Goal: Information Seeking & Learning: Learn about a topic

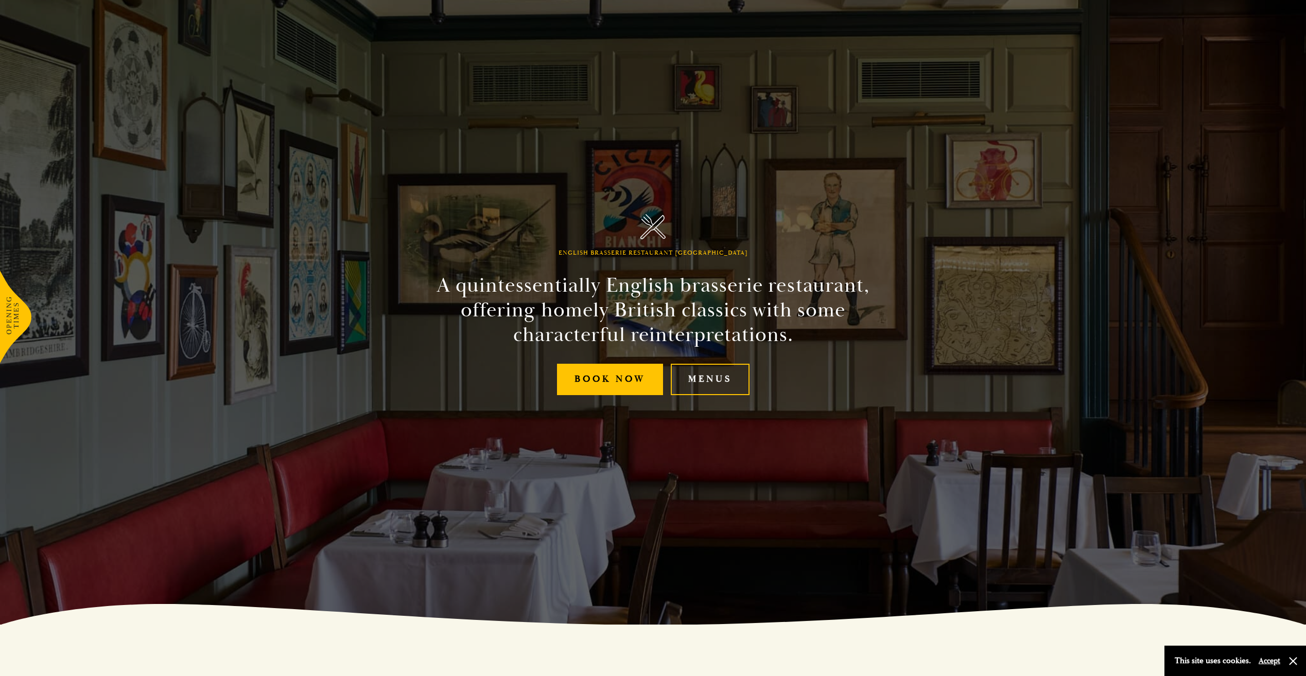
scroll to position [103, 0]
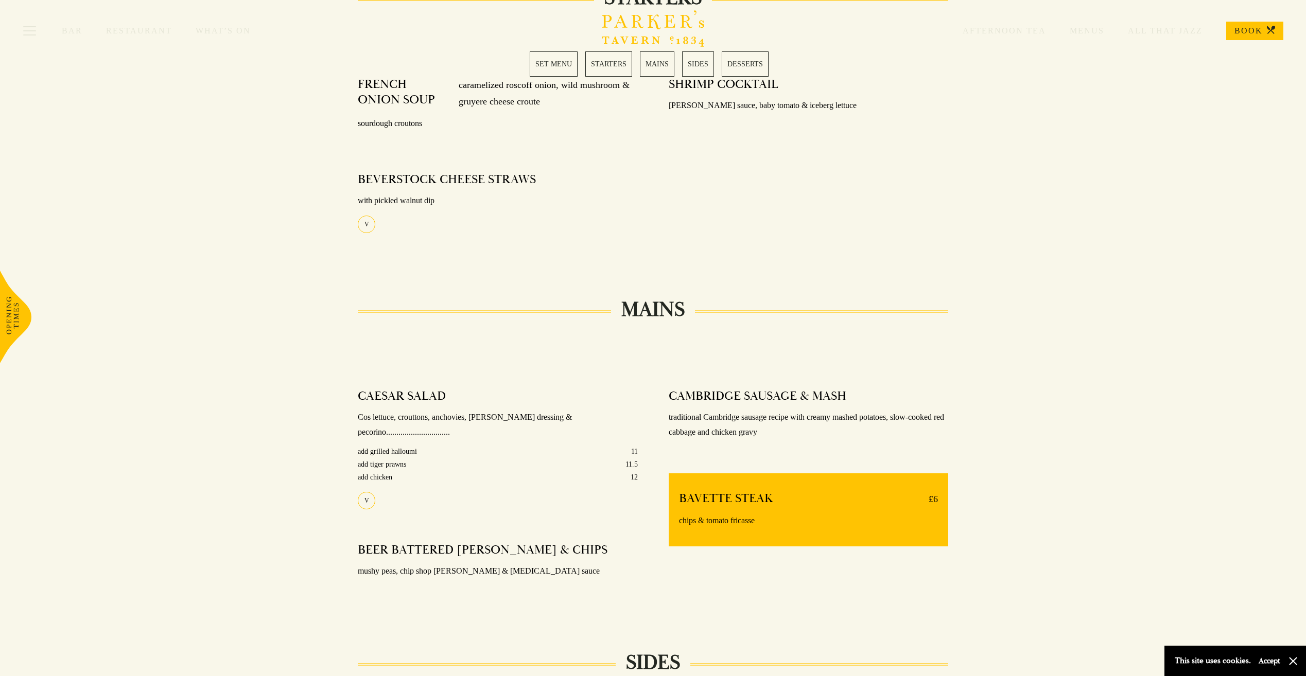
scroll to position [412, 0]
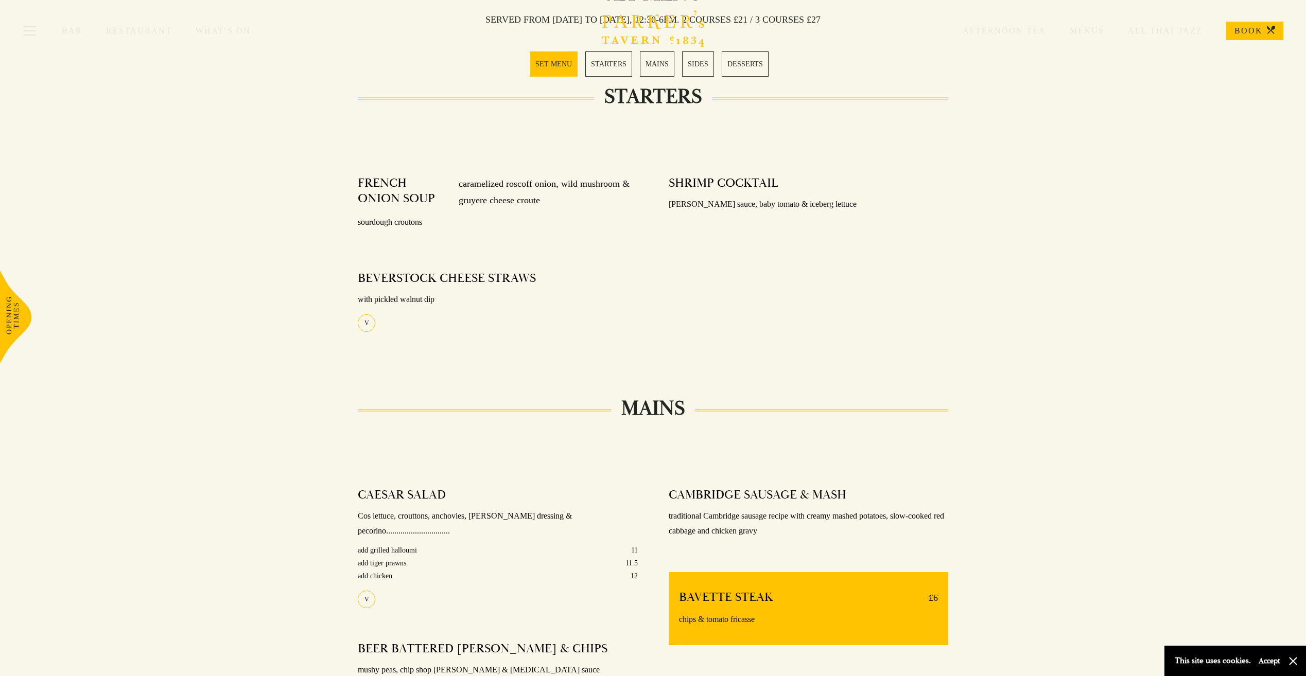
click at [606, 64] on link "STARTERS" at bounding box center [608, 63] width 47 height 25
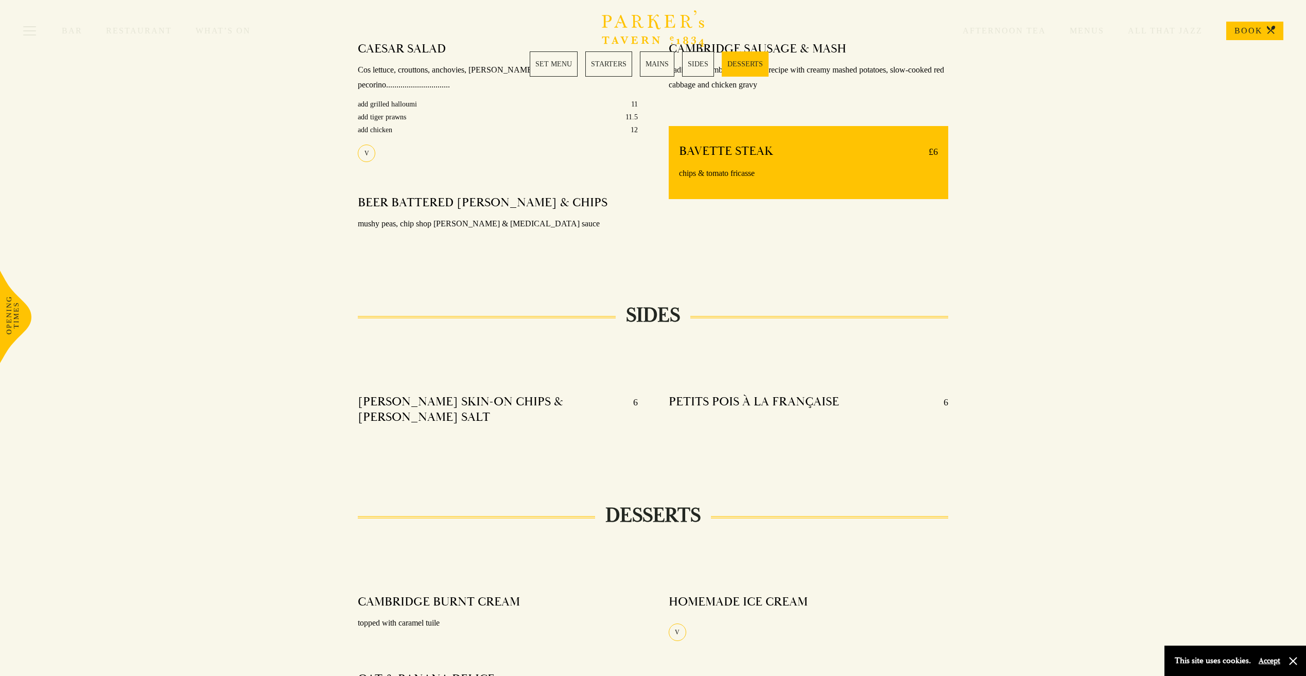
scroll to position [869, 0]
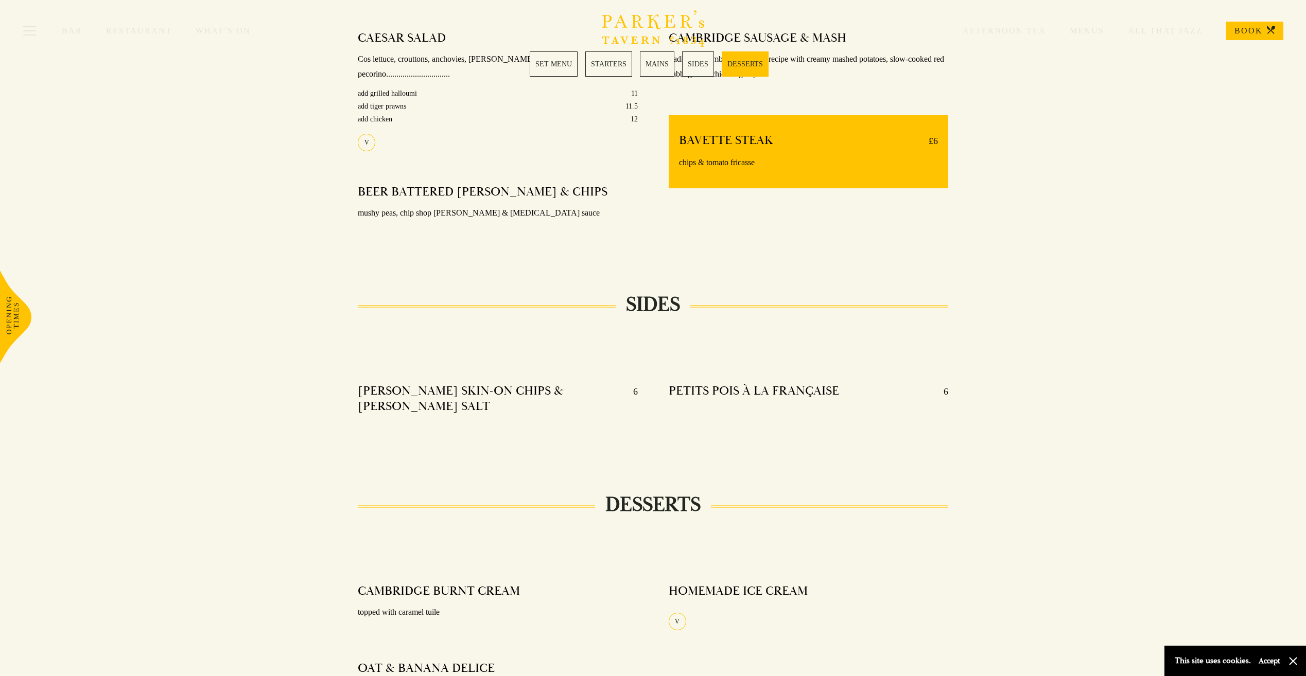
click at [692, 62] on link "SIDES" at bounding box center [698, 63] width 32 height 25
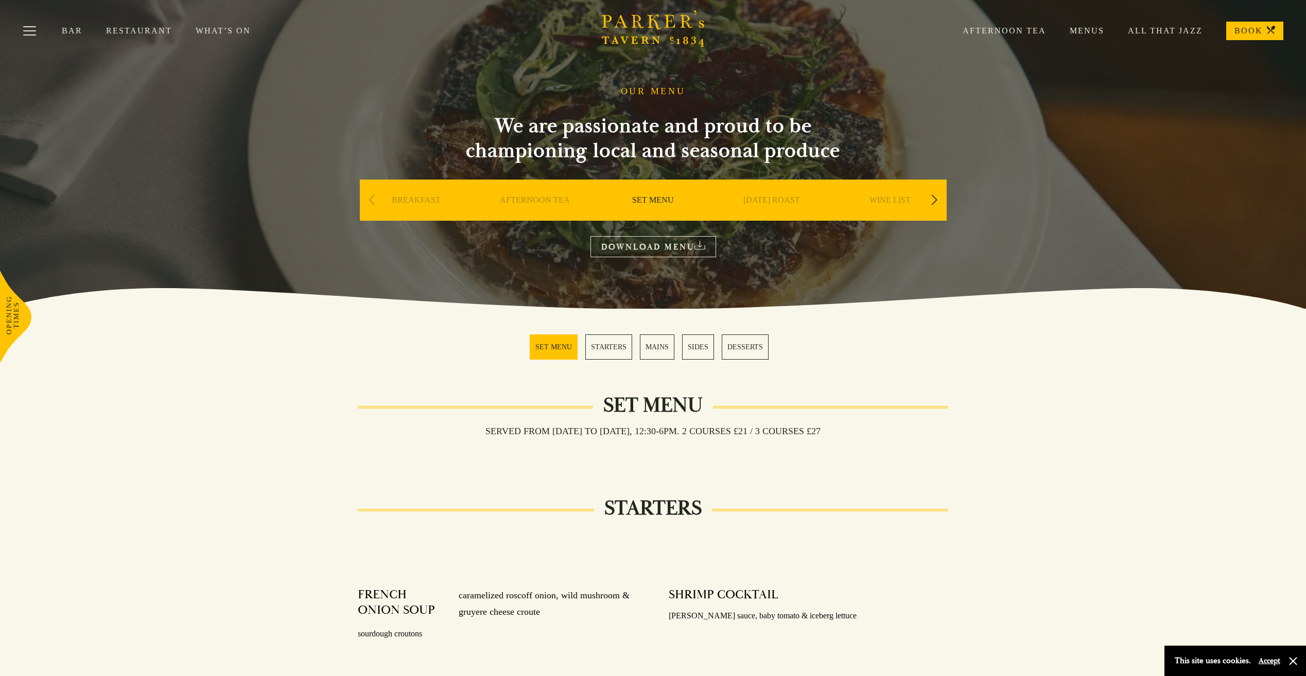
click at [1088, 27] on link "Menus" at bounding box center [1075, 31] width 58 height 10
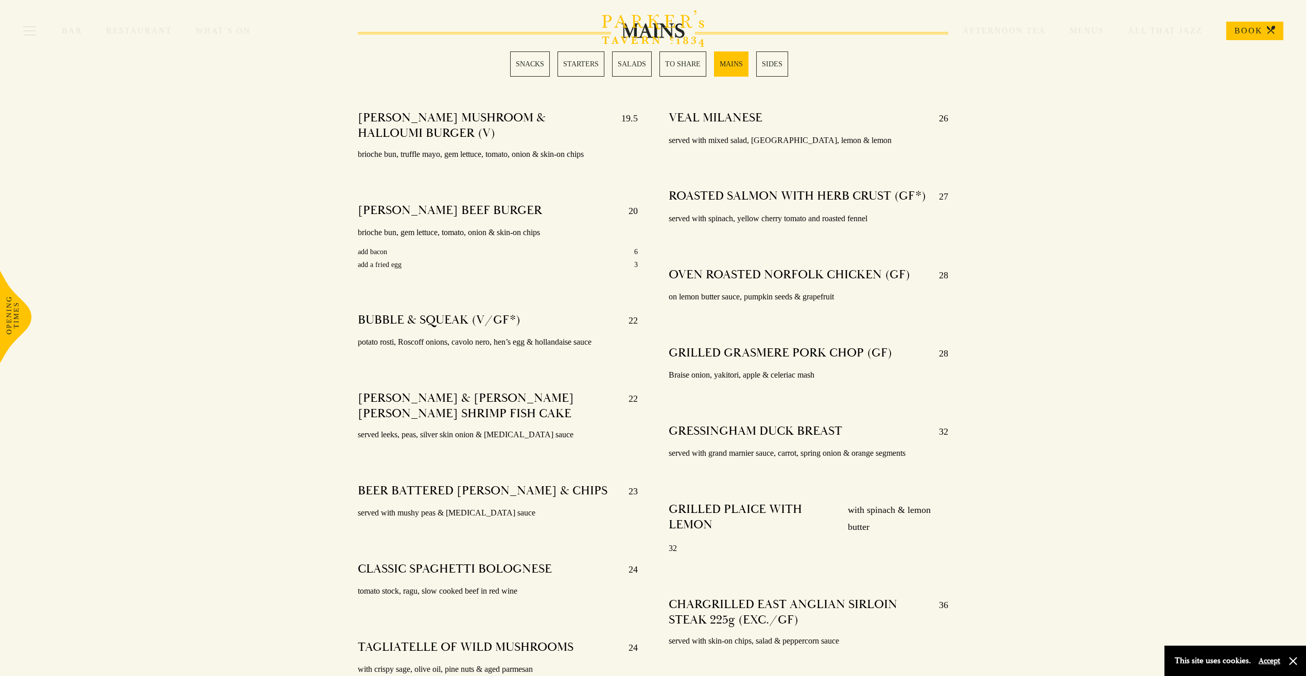
scroll to position [1853, 0]
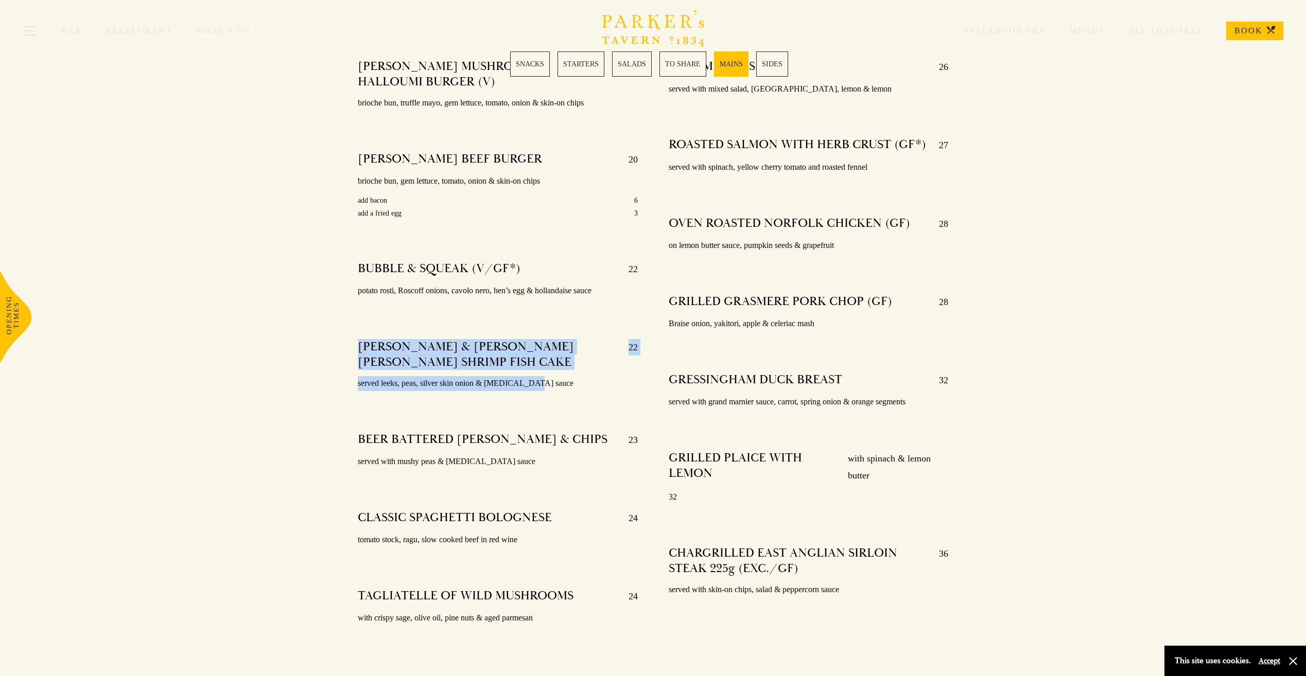
drag, startPoint x: 527, startPoint y: 372, endPoint x: 342, endPoint y: 335, distance: 188.5
click at [342, 335] on div "PARKER’S MUSHROOM & HALLOUMI BURGER (V) 19.5 brioche bun, truffle mayo, gem let…" at bounding box center [497, 355] width 310 height 608
click at [533, 391] on div "PARKER’S MUSHROOM & HALLOUMI BURGER (V) 19.5 brioche bun, truffle mayo, gem let…" at bounding box center [497, 355] width 310 height 608
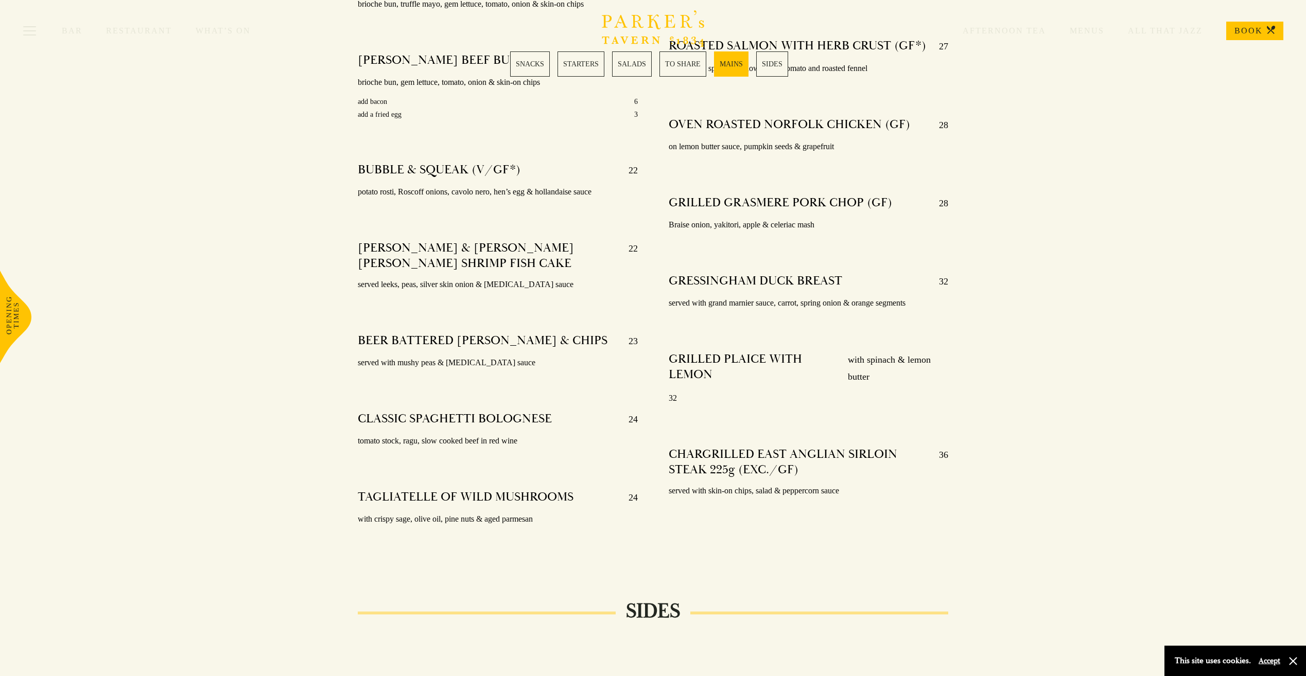
scroll to position [1956, 0]
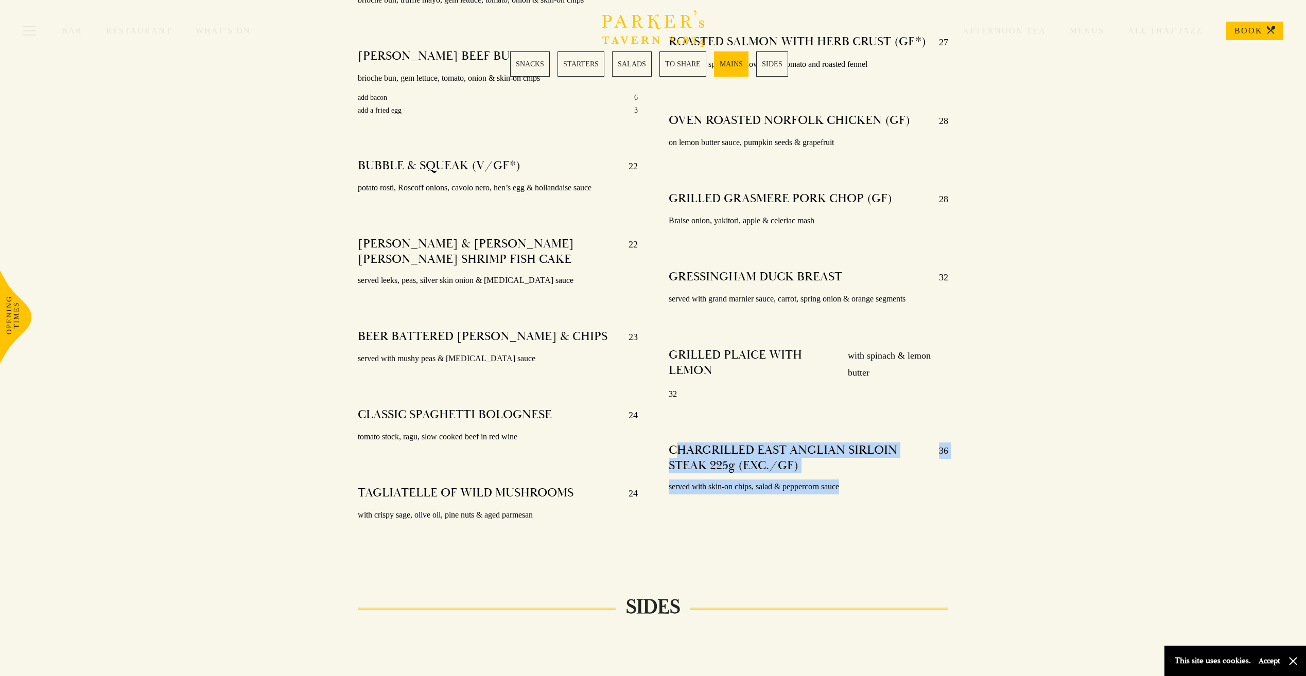
drag, startPoint x: 852, startPoint y: 471, endPoint x: 676, endPoint y: 434, distance: 179.5
click at [676, 435] on div "CHARGRILLED EAST ANGLIAN SIRLOIN STEAK 225g (EXC./GF) 36 served with skin-on ch…" at bounding box center [808, 468] width 279 height 67
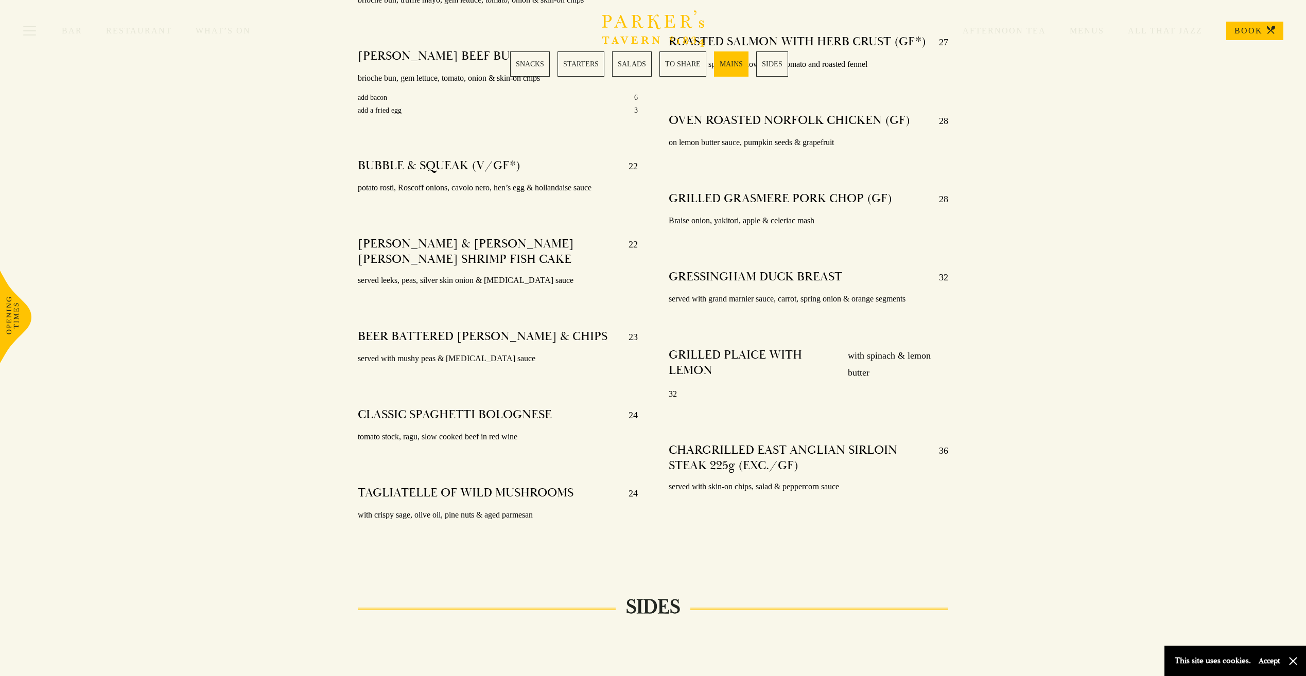
click at [586, 508] on p "with crispy sage, olive oil, pine nuts & aged parmesan" at bounding box center [497, 515] width 279 height 15
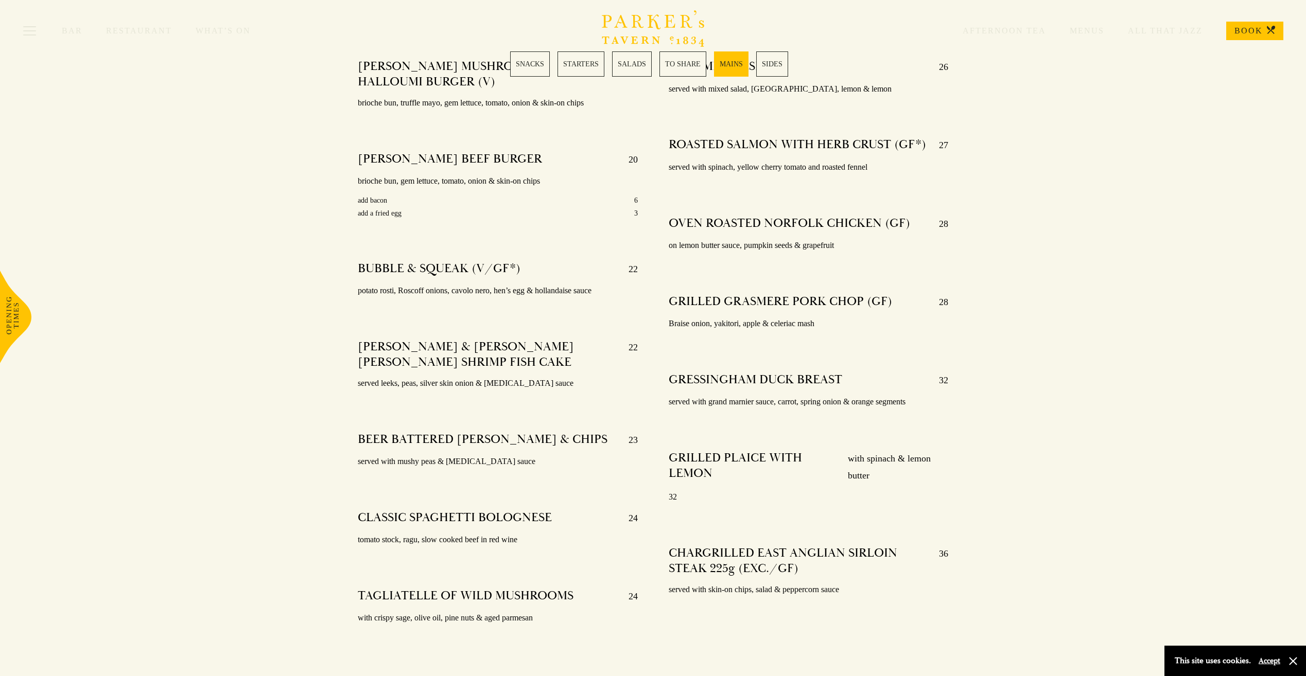
scroll to position [1750, 0]
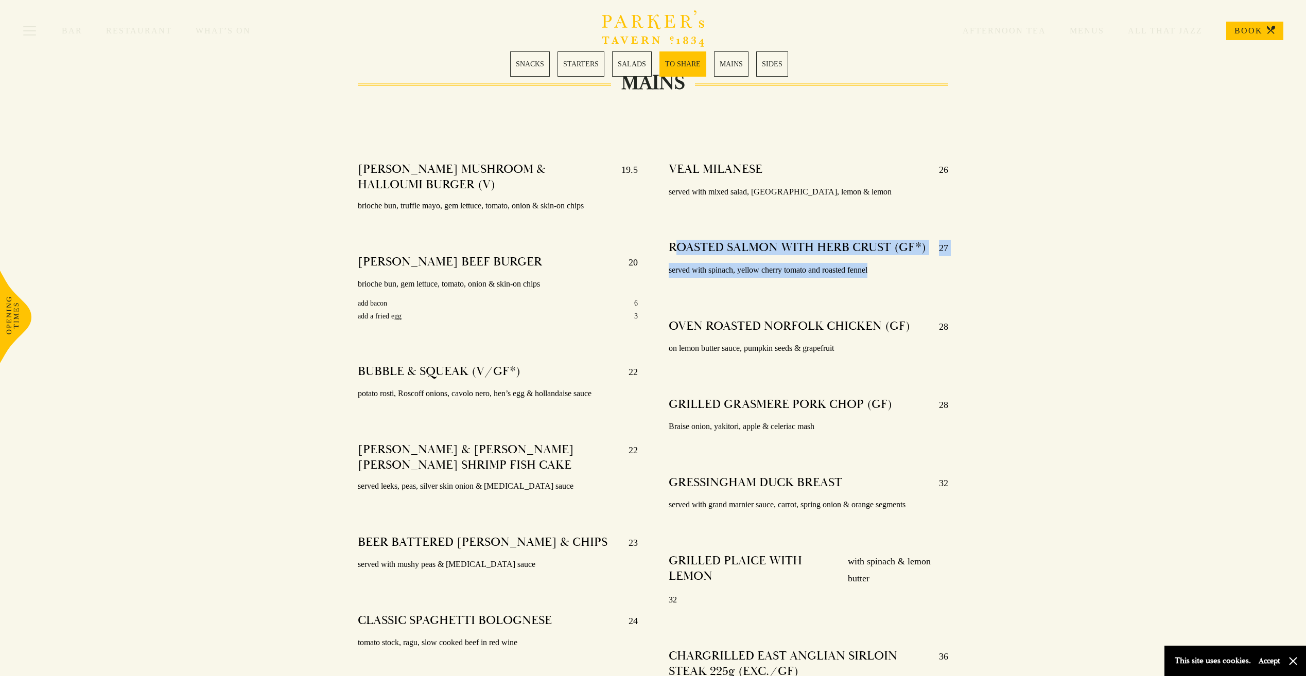
drag, startPoint x: 878, startPoint y: 257, endPoint x: 678, endPoint y: 233, distance: 201.2
click at [678, 233] on div "ROASTED SALMON WITH HERB CRUST (GF*) 27 served with spinach, yellow cherry toma…" at bounding box center [808, 259] width 279 height 52
drag, startPoint x: 678, startPoint y: 233, endPoint x: 755, endPoint y: 295, distance: 98.4
click at [755, 295] on div "VEAL MILANESE 26 served with mixed salad, café du Paris, lemon & lemon ROASTED …" at bounding box center [808, 458] width 310 height 608
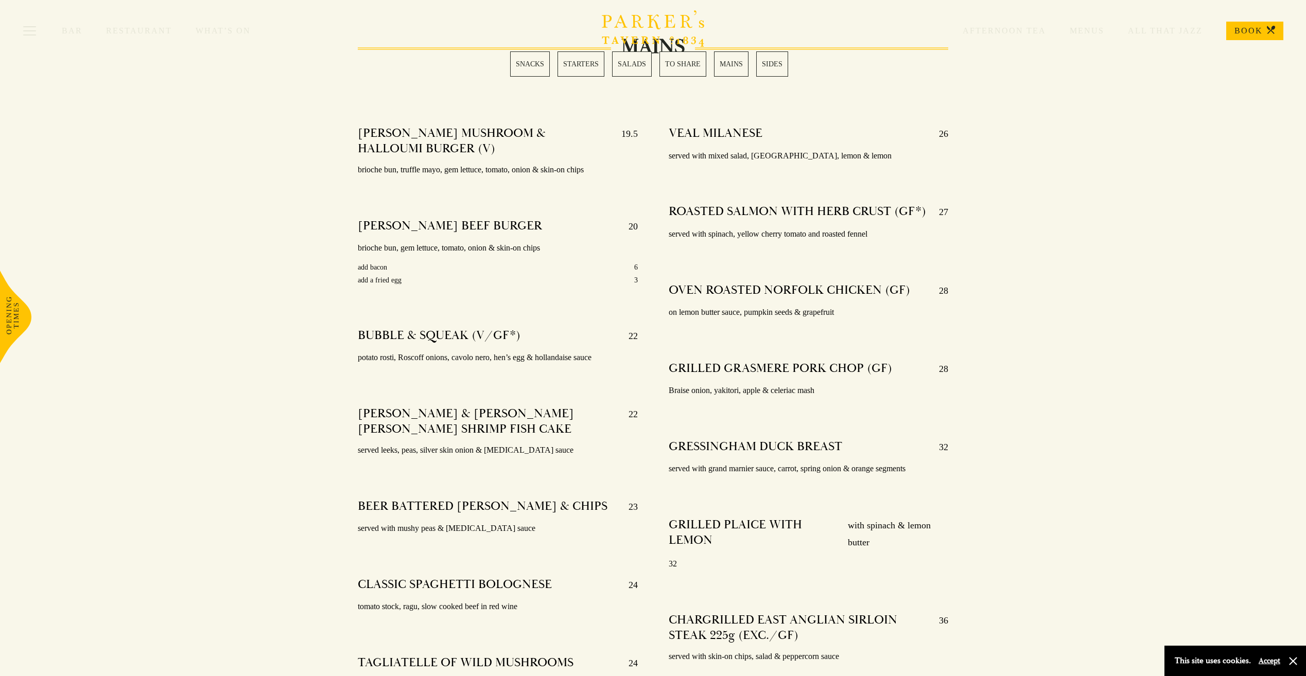
scroll to position [1801, 0]
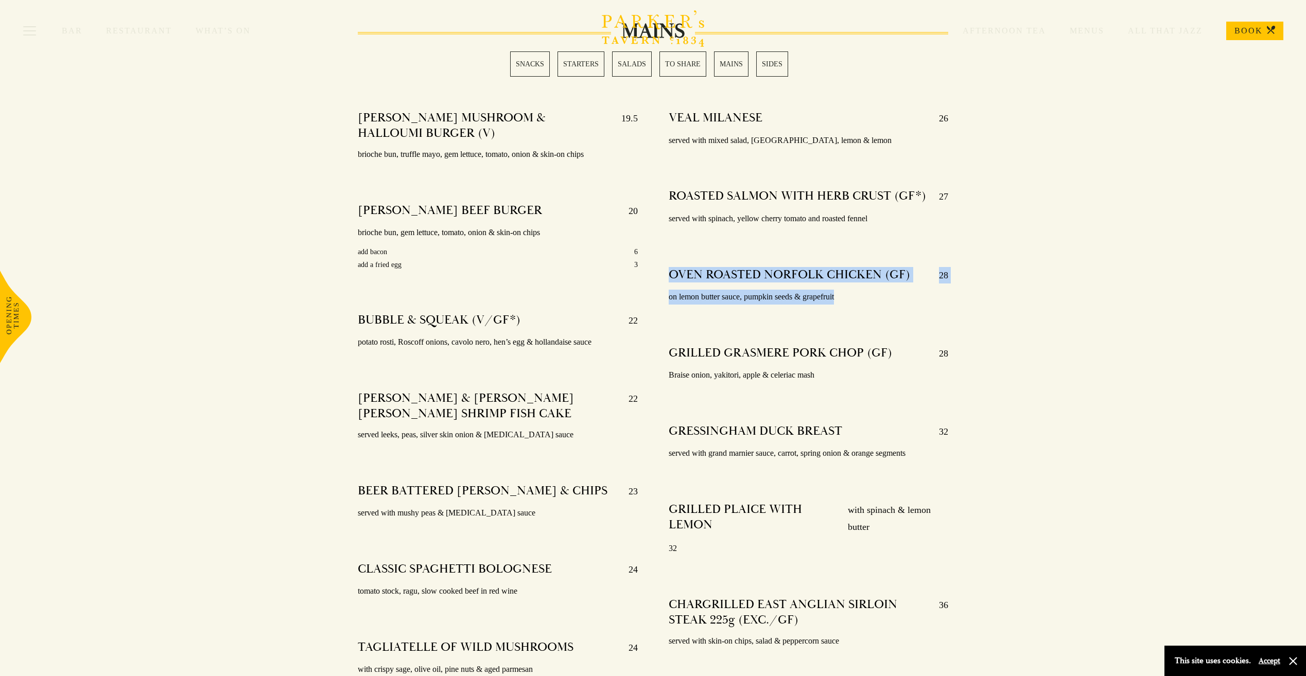
drag, startPoint x: 845, startPoint y: 285, endPoint x: 673, endPoint y: 256, distance: 174.3
click at [673, 260] on div "OVEN ROASTED NORFOLK CHICKEN (GF) 28 on lemon butter sauce, pumpkin seeds & gra…" at bounding box center [808, 286] width 279 height 52
click at [829, 290] on p "on lemon butter sauce, pumpkin seeds & grapefruit" at bounding box center [808, 297] width 279 height 15
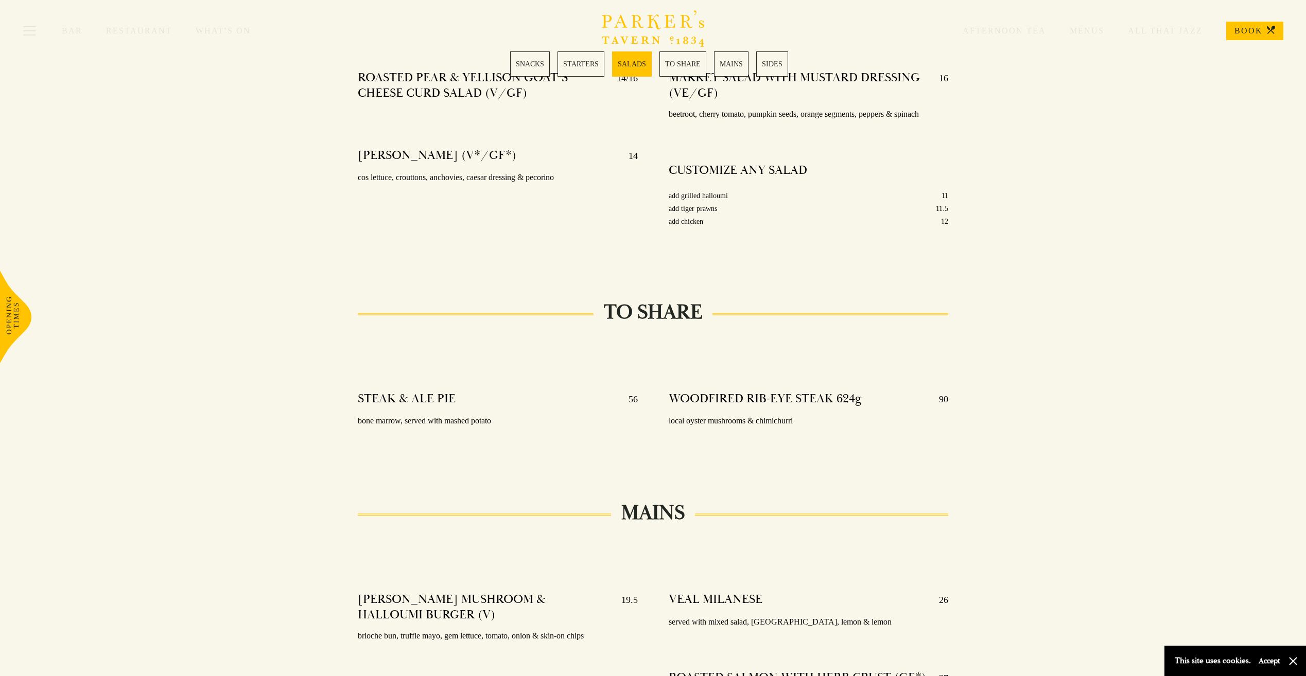
scroll to position [1287, 0]
